Goal: Task Accomplishment & Management: Use online tool/utility

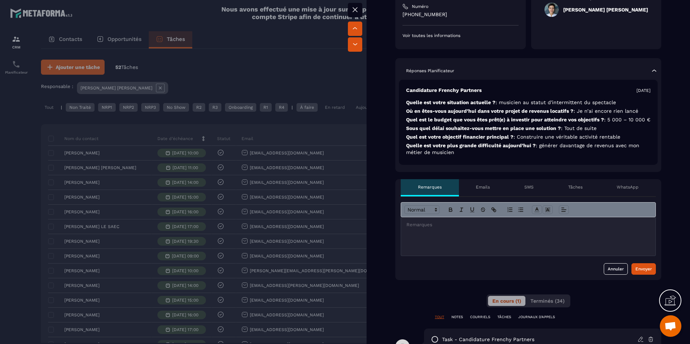
scroll to position [136, 0]
click at [443, 244] on div at bounding box center [528, 236] width 255 height 38
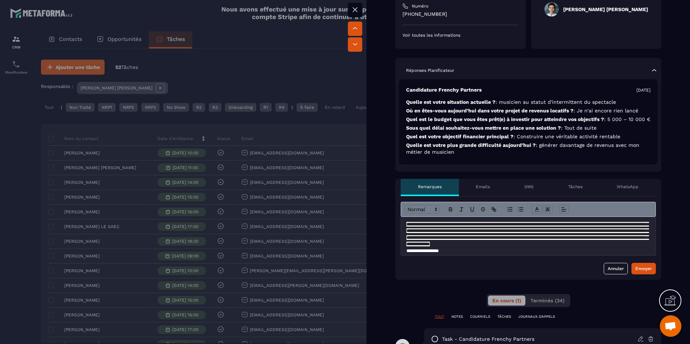
scroll to position [12, 0]
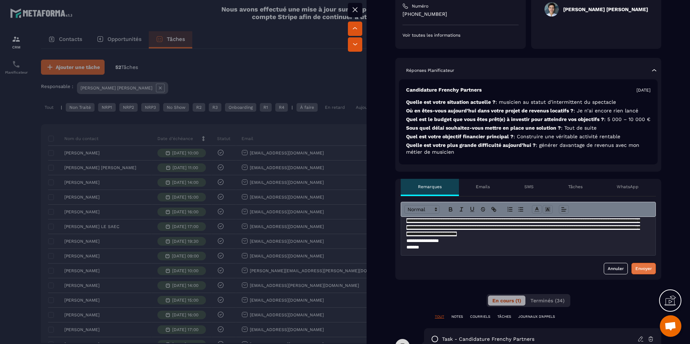
click at [650, 275] on button "Envoyer" at bounding box center [644, 269] width 24 height 12
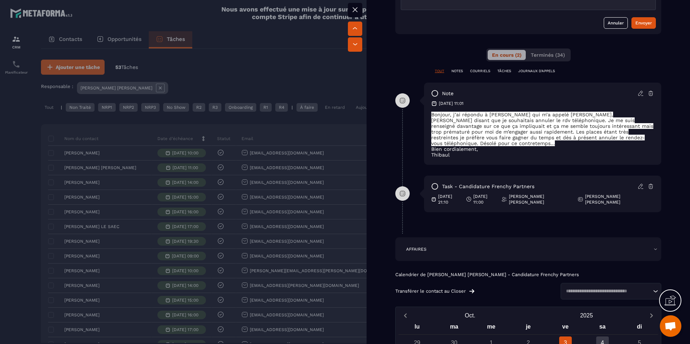
scroll to position [368, 0]
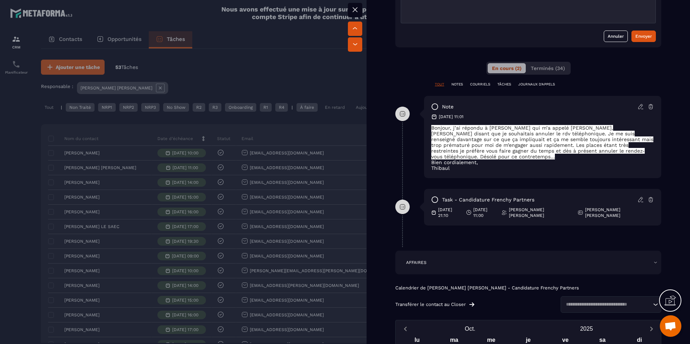
drag, startPoint x: 433, startPoint y: 133, endPoint x: 456, endPoint y: 177, distance: 49.1
click at [456, 177] on div "note [DATE] 11:01 Bonjour, j’ai répondu à [PERSON_NAME] qui m’a appelé [PERSON_…" at bounding box center [542, 137] width 237 height 82
click at [454, 172] on div "note [DATE] 11:01 Bonjour, j’ai répondu à [PERSON_NAME] qui m’a appelé [PERSON_…" at bounding box center [542, 137] width 237 height 82
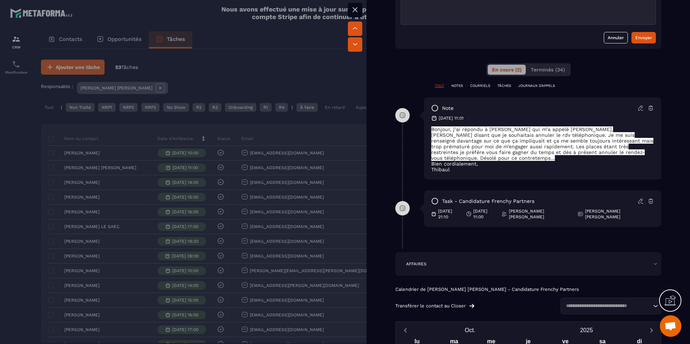
click at [262, 174] on div at bounding box center [345, 172] width 690 height 344
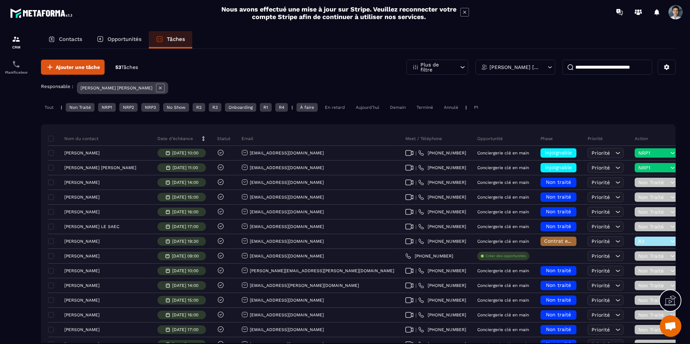
click at [528, 66] on p "[PERSON_NAME] [PERSON_NAME]" at bounding box center [515, 67] width 50 height 5
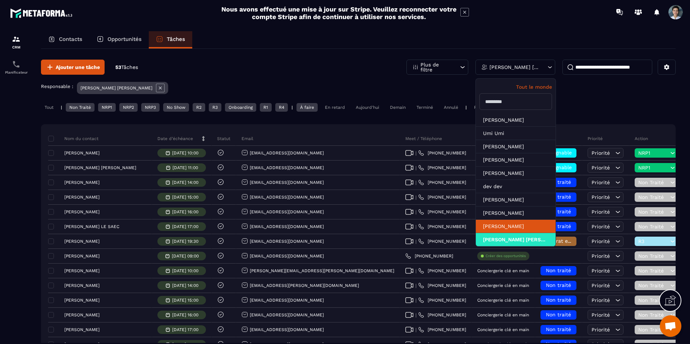
click at [493, 229] on li "[PERSON_NAME]" at bounding box center [516, 226] width 80 height 13
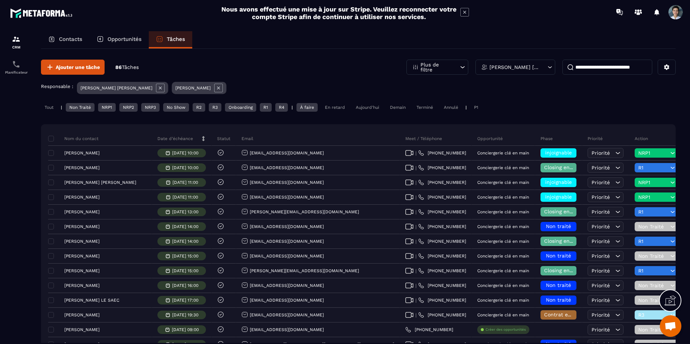
click at [159, 87] on icon at bounding box center [160, 88] width 3 height 3
